Goal: Transaction & Acquisition: Purchase product/service

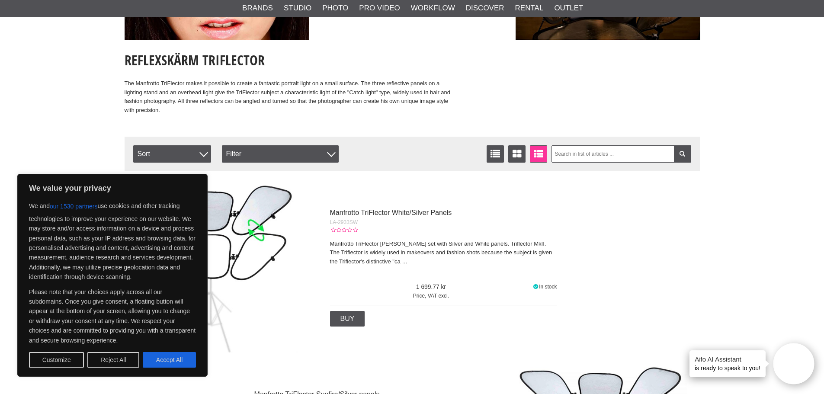
scroll to position [216, 0]
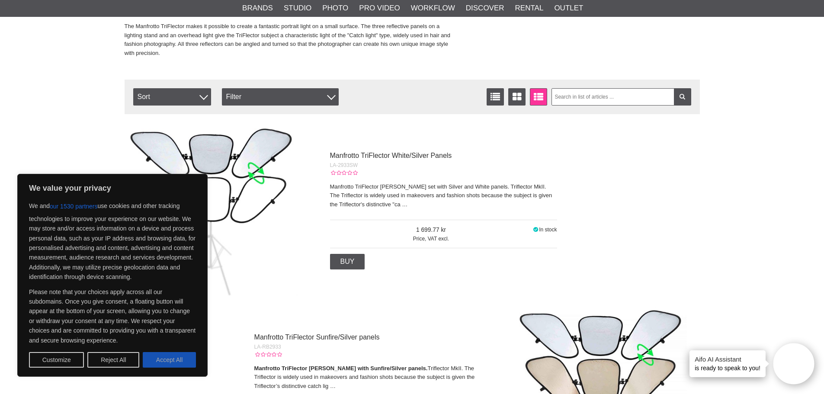
click at [180, 355] on button "Accept All" at bounding box center [169, 360] width 53 height 16
checkbox input "true"
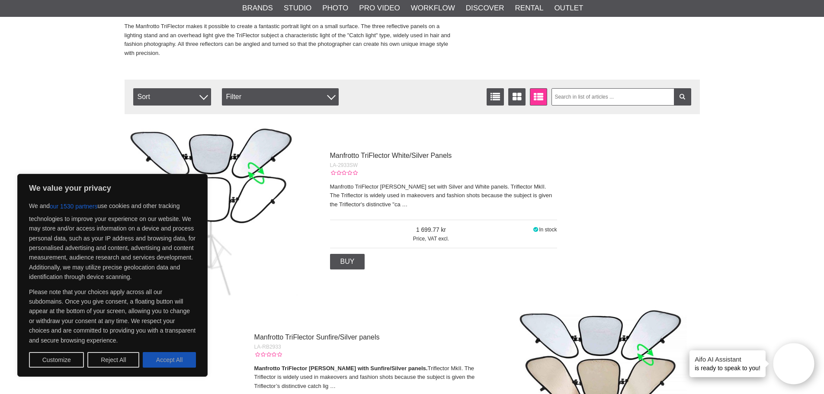
checkbox input "true"
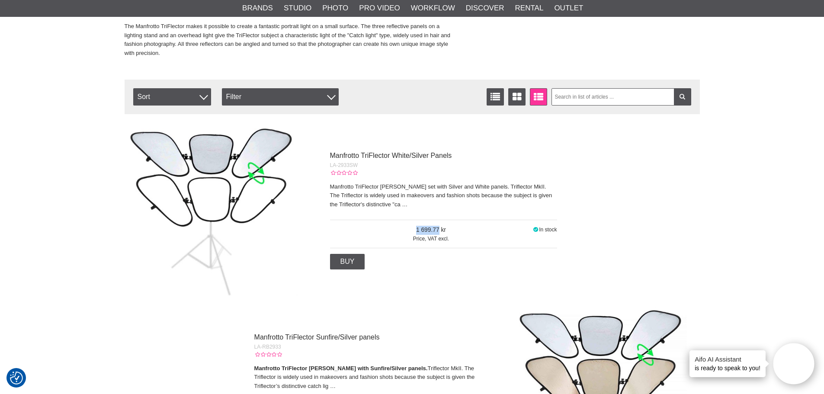
drag, startPoint x: 449, startPoint y: 231, endPoint x: 414, endPoint y: 229, distance: 35.1
click at [414, 229] on span "1 699.77" at bounding box center [431, 230] width 202 height 9
click at [444, 230] on span "1 699.77" at bounding box center [431, 230] width 202 height 9
drag, startPoint x: 447, startPoint y: 230, endPoint x: 411, endPoint y: 227, distance: 36.4
click at [411, 227] on span "1 699.77" at bounding box center [431, 230] width 202 height 9
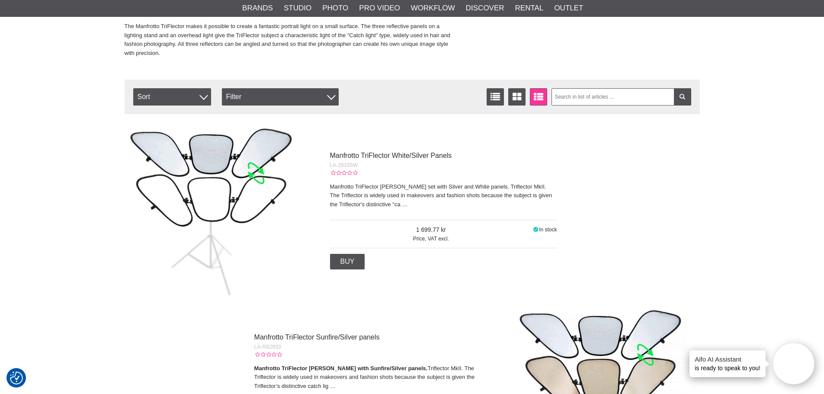
drag, startPoint x: 426, startPoint y: 236, endPoint x: 415, endPoint y: 232, distance: 12.2
click at [415, 232] on span "1 699.77" at bounding box center [431, 230] width 202 height 9
drag, startPoint x: 414, startPoint y: 232, endPoint x: 434, endPoint y: 232, distance: 19.5
click at [434, 232] on span "1 699.77" at bounding box center [431, 230] width 202 height 9
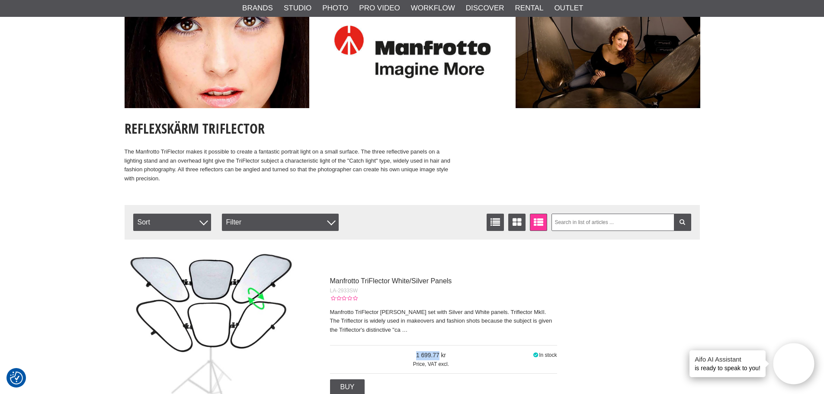
scroll to position [0, 0]
